Goal: Task Accomplishment & Management: Complete application form

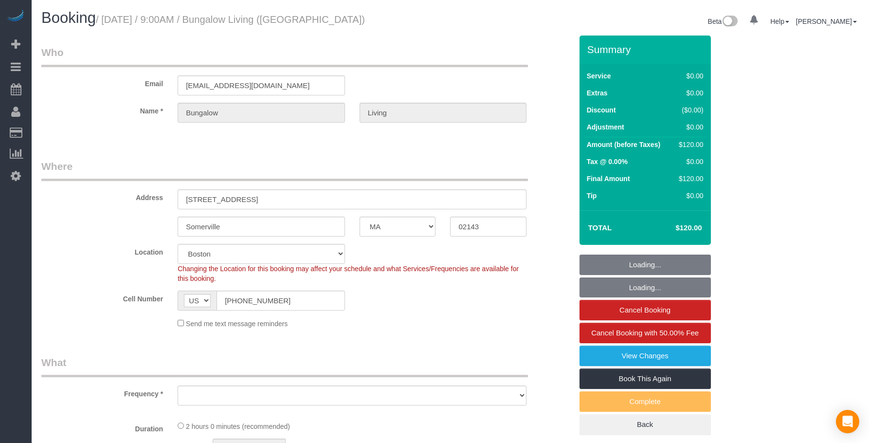
select select "MA"
select select "number:89"
select select "number:90"
select select "number:15"
select select "number:7"
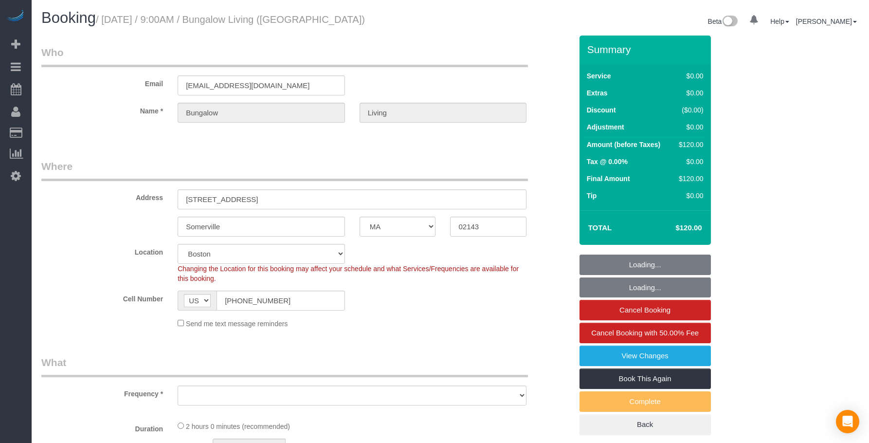
select select "number:21"
select select "object:769"
select select "spot1"
select select "object:923"
click at [435, 48] on legend "Who" at bounding box center [284, 56] width 486 height 22
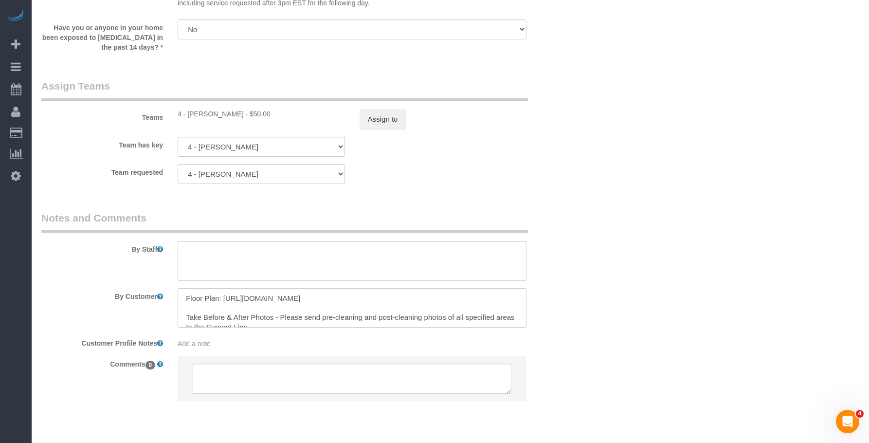
scroll to position [1080, 0]
